Goal: Information Seeking & Learning: Learn about a topic

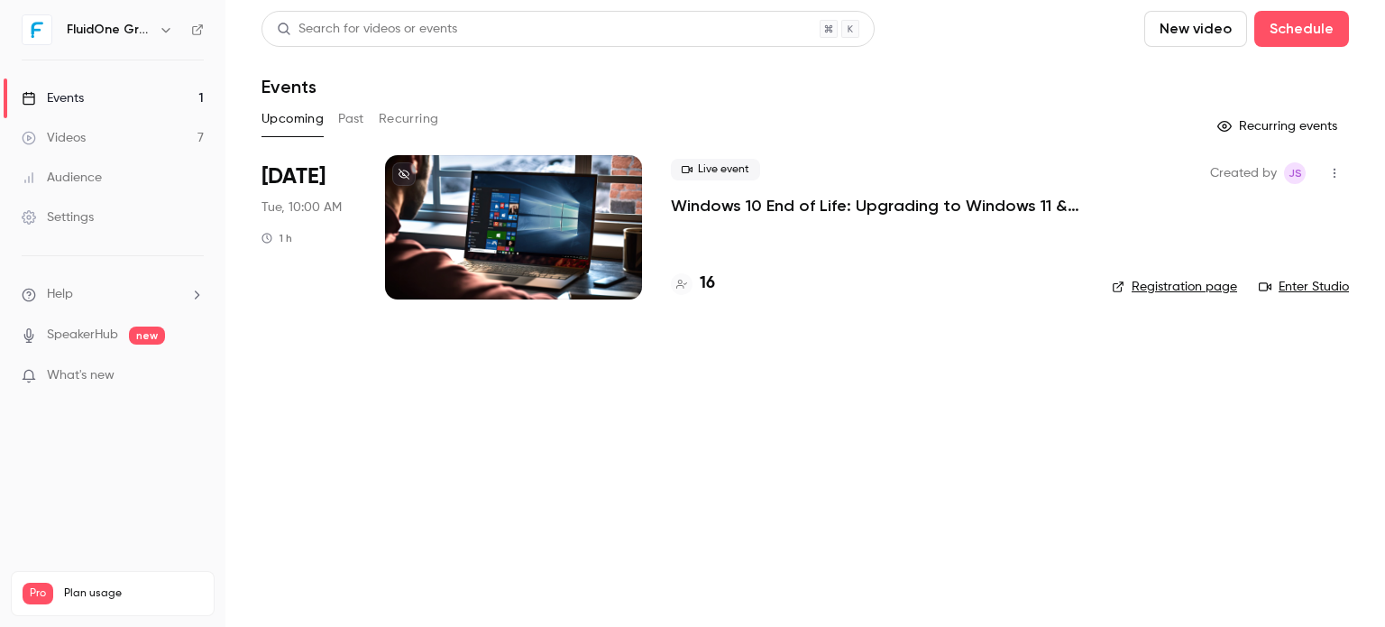
click at [1307, 280] on link "Enter Studio" at bounding box center [1304, 287] width 90 height 18
drag, startPoint x: 902, startPoint y: 503, endPoint x: 639, endPoint y: 368, distance: 296.1
click at [901, 503] on main "Search for videos or events New video Schedule Events Upcoming Past Recurring R…" at bounding box center [805, 313] width 1160 height 627
click at [689, 284] on div at bounding box center [682, 284] width 22 height 22
click at [945, 71] on header "Search for videos or events New video Schedule Events" at bounding box center [806, 54] width 1088 height 87
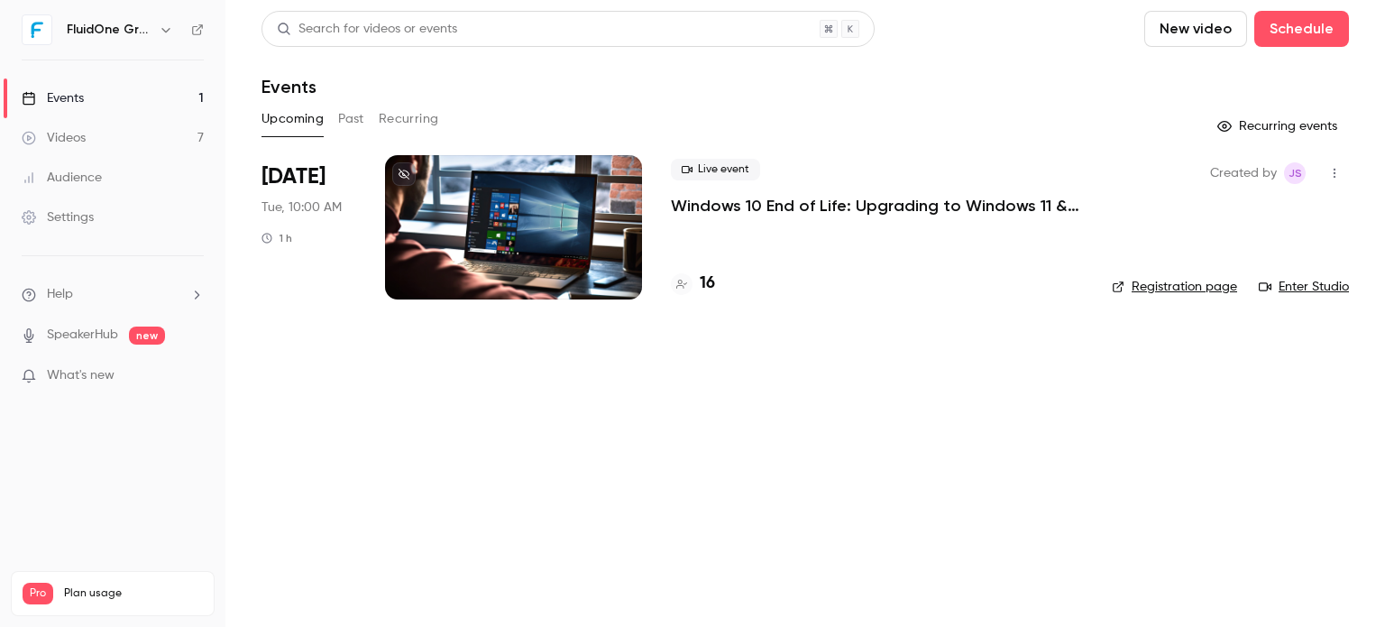
click at [888, 536] on main "Search for videos or events New video Schedule Events Upcoming Past Recurring R…" at bounding box center [805, 313] width 1160 height 627
drag, startPoint x: 1125, startPoint y: 453, endPoint x: 1116, endPoint y: 28, distance: 424.9
click at [1125, 443] on main "Search for videos or events New video Schedule Events Upcoming Past Recurring R…" at bounding box center [805, 313] width 1160 height 627
click at [843, 205] on p "Windows 10 End of Life: Upgrading to Windows 11 & the Added Value of Business P…" at bounding box center [877, 206] width 412 height 22
